Goal: Task Accomplishment & Management: Use online tool/utility

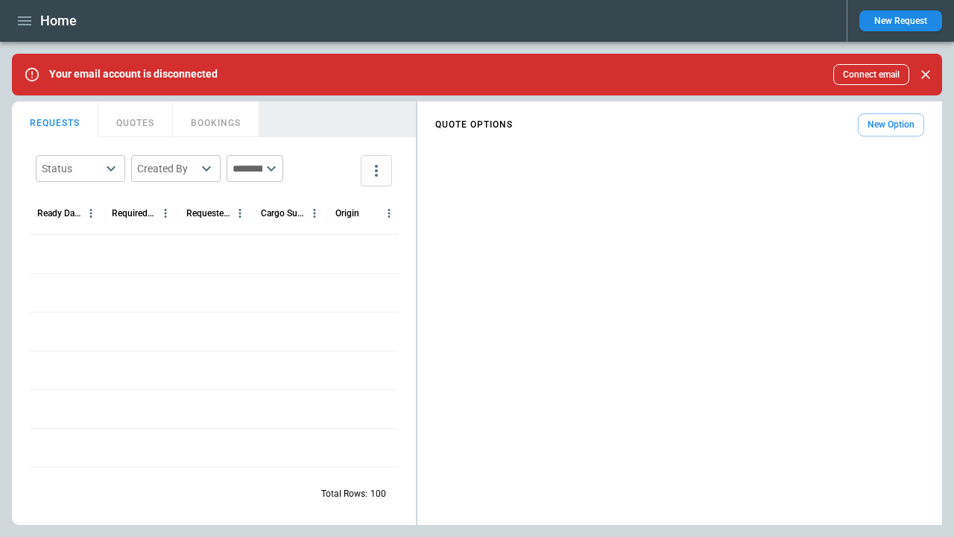
click at [901, 21] on button "New Request" at bounding box center [901, 20] width 83 height 21
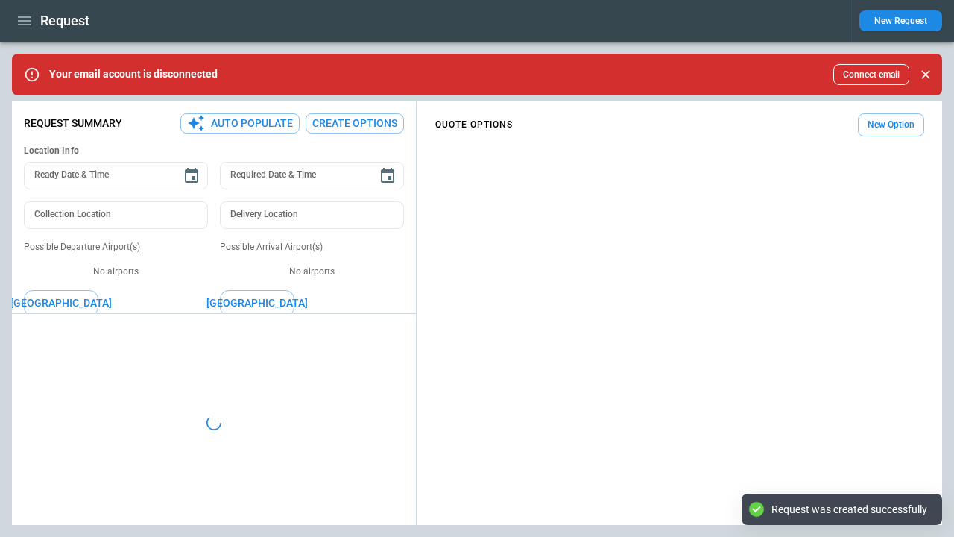
type textarea "*"
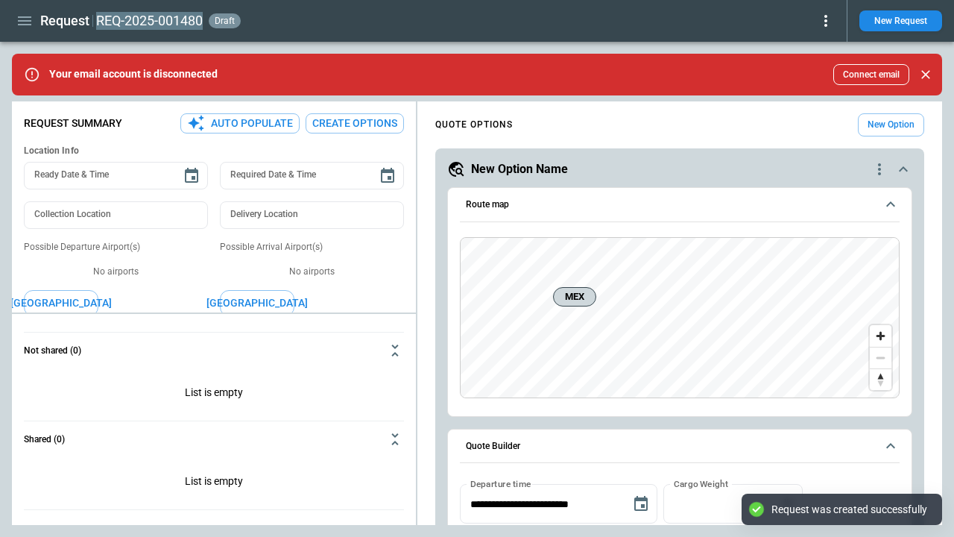
click at [150, 20] on h2 "REQ-2025-001480" at bounding box center [149, 21] width 107 height 18
type input "**********"
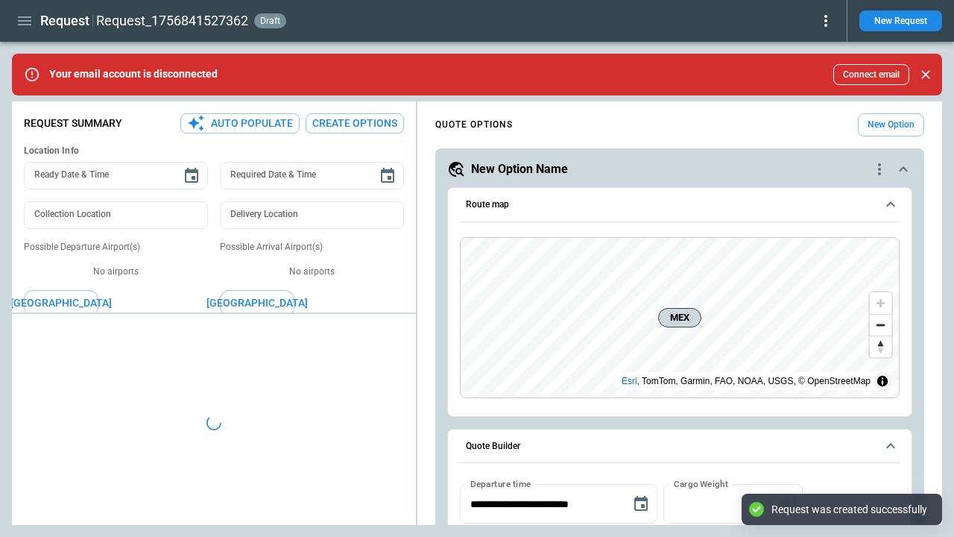
type textarea "*"
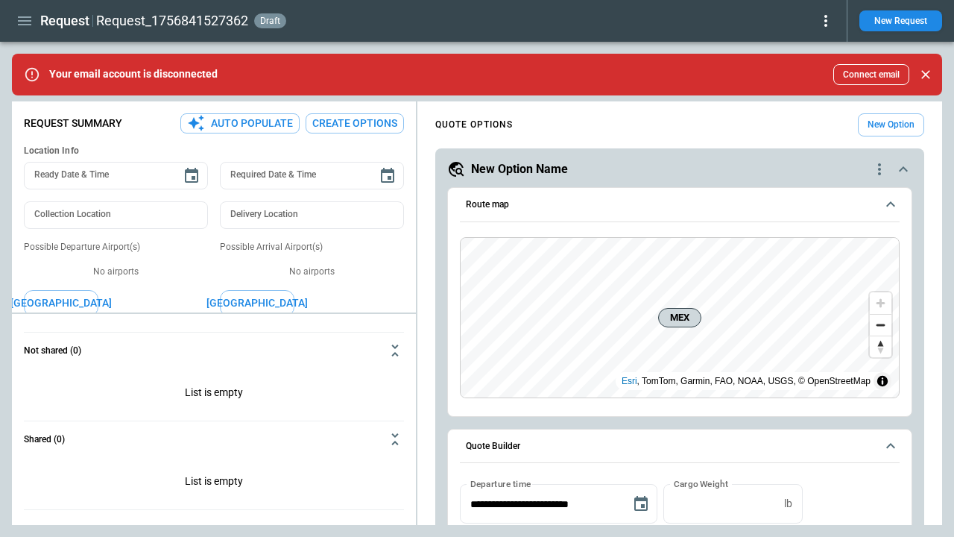
click at [25, 21] on icon "button" at bounding box center [24, 20] width 13 height 9
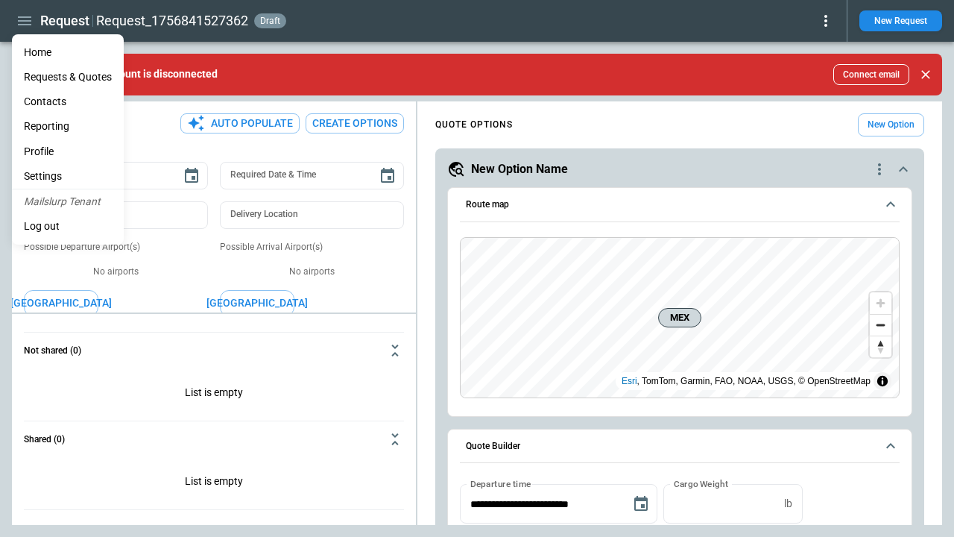
click at [68, 77] on Quotes "Requests & Quotes" at bounding box center [68, 77] width 112 height 25
